Goal: Complete application form

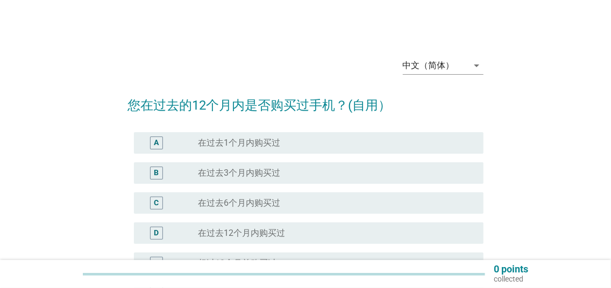
click at [478, 67] on icon "arrow_drop_down" at bounding box center [477, 65] width 13 height 13
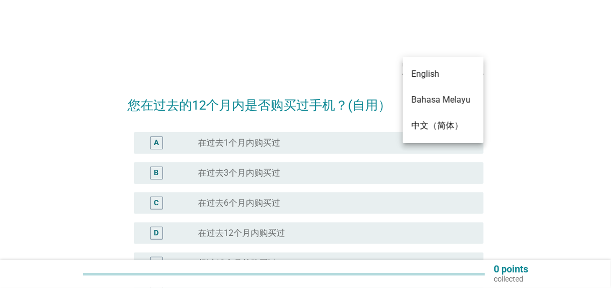
click at [436, 74] on div "English" at bounding box center [442, 74] width 63 height 13
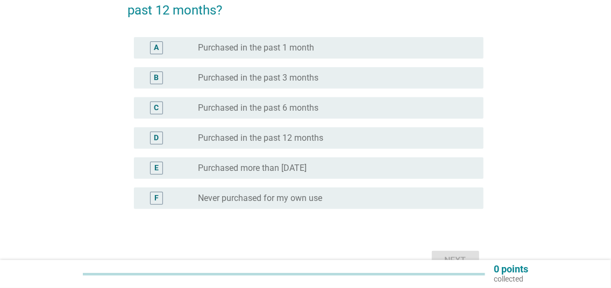
scroll to position [116, 0]
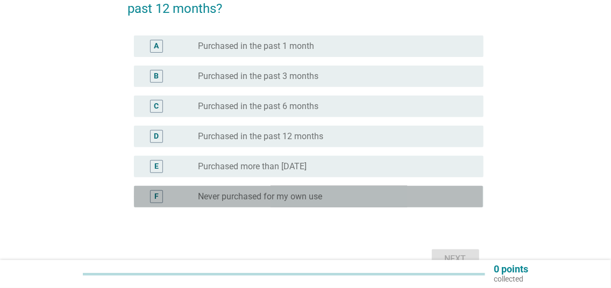
click at [326, 196] on div "radio_button_unchecked Never purchased for my own use" at bounding box center [332, 196] width 268 height 11
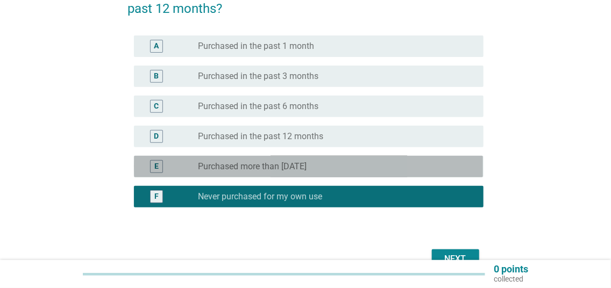
click at [307, 170] on label "Purchased more than [DATE]" at bounding box center [252, 166] width 109 height 11
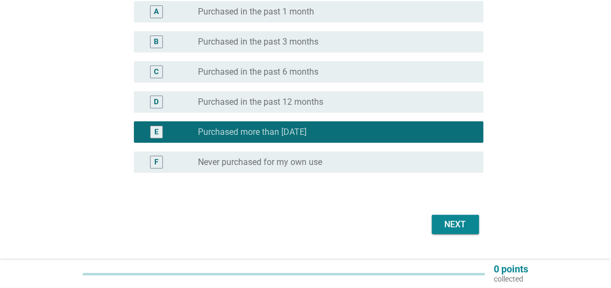
scroll to position [176, 0]
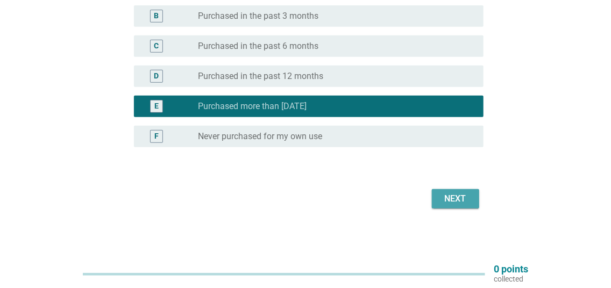
click at [453, 202] on div "Next" at bounding box center [455, 199] width 30 height 13
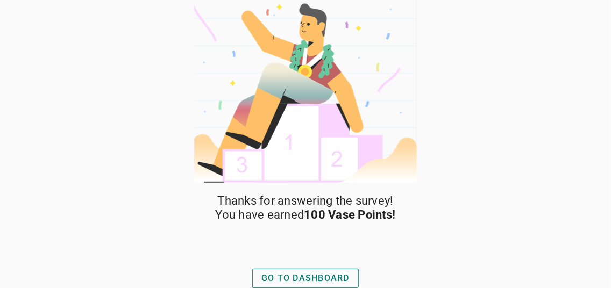
scroll to position [9, 0]
